Goal: Task Accomplishment & Management: Manage account settings

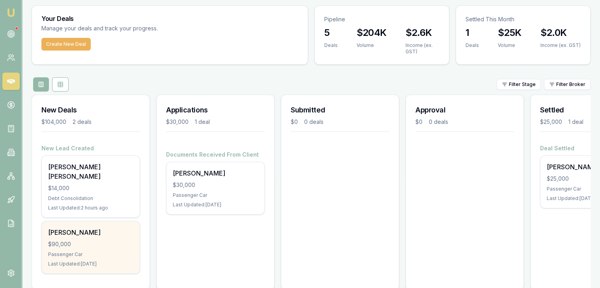
scroll to position [32, 0]
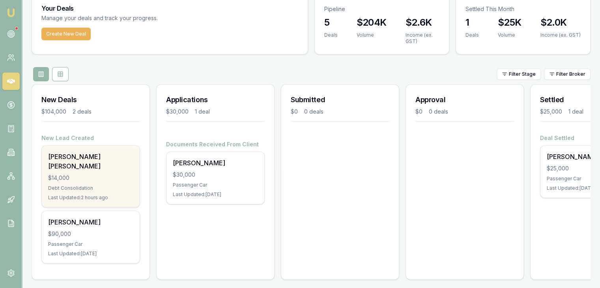
click at [75, 195] on div "Last Updated: 2 hours ago" at bounding box center [90, 198] width 85 height 6
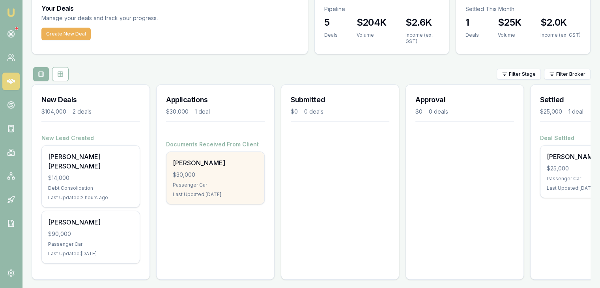
click at [208, 182] on div "Passenger Car" at bounding box center [215, 185] width 85 height 6
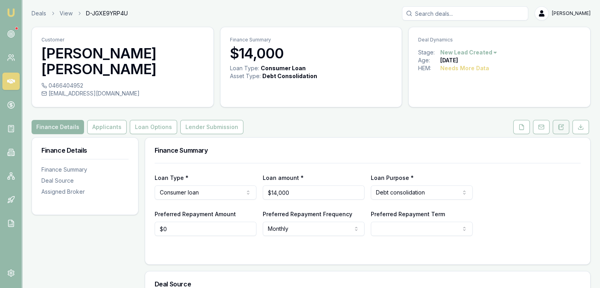
click at [562, 125] on icon at bounding box center [562, 126] width 2 height 2
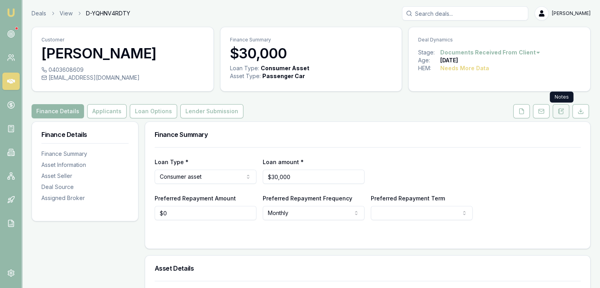
click at [563, 110] on icon at bounding box center [562, 110] width 2 height 2
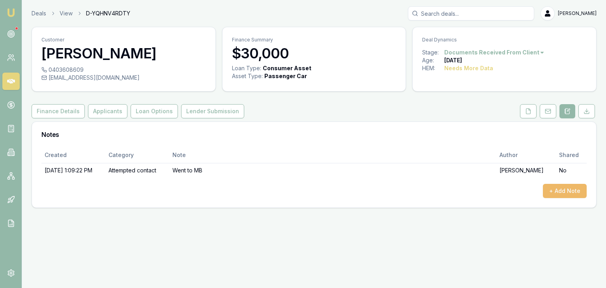
click at [563, 191] on button "+ Add Note" at bounding box center [565, 191] width 44 height 14
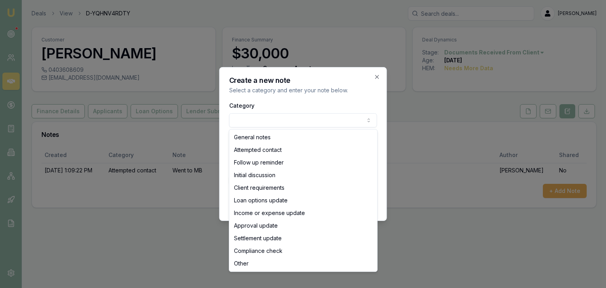
click at [272, 120] on body "Emu Broker Deals View D-YQHNV4RDTY Baron Ketterman Toggle Menu Customer Kyanne …" at bounding box center [303, 144] width 606 height 288
select select "FOLLOW_UP_REMINDER"
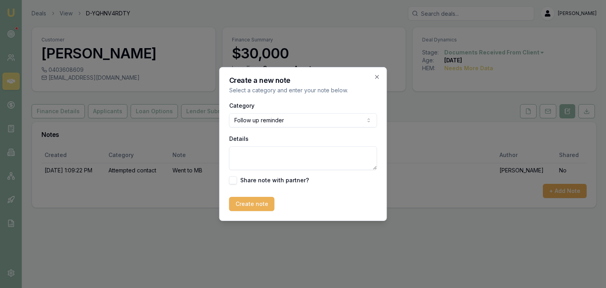
click at [255, 161] on textarea "Details" at bounding box center [303, 158] width 148 height 24
type textarea "Sent email requesting documents"
click at [249, 202] on button "Create note" at bounding box center [251, 204] width 45 height 14
